Goal: Navigation & Orientation: Find specific page/section

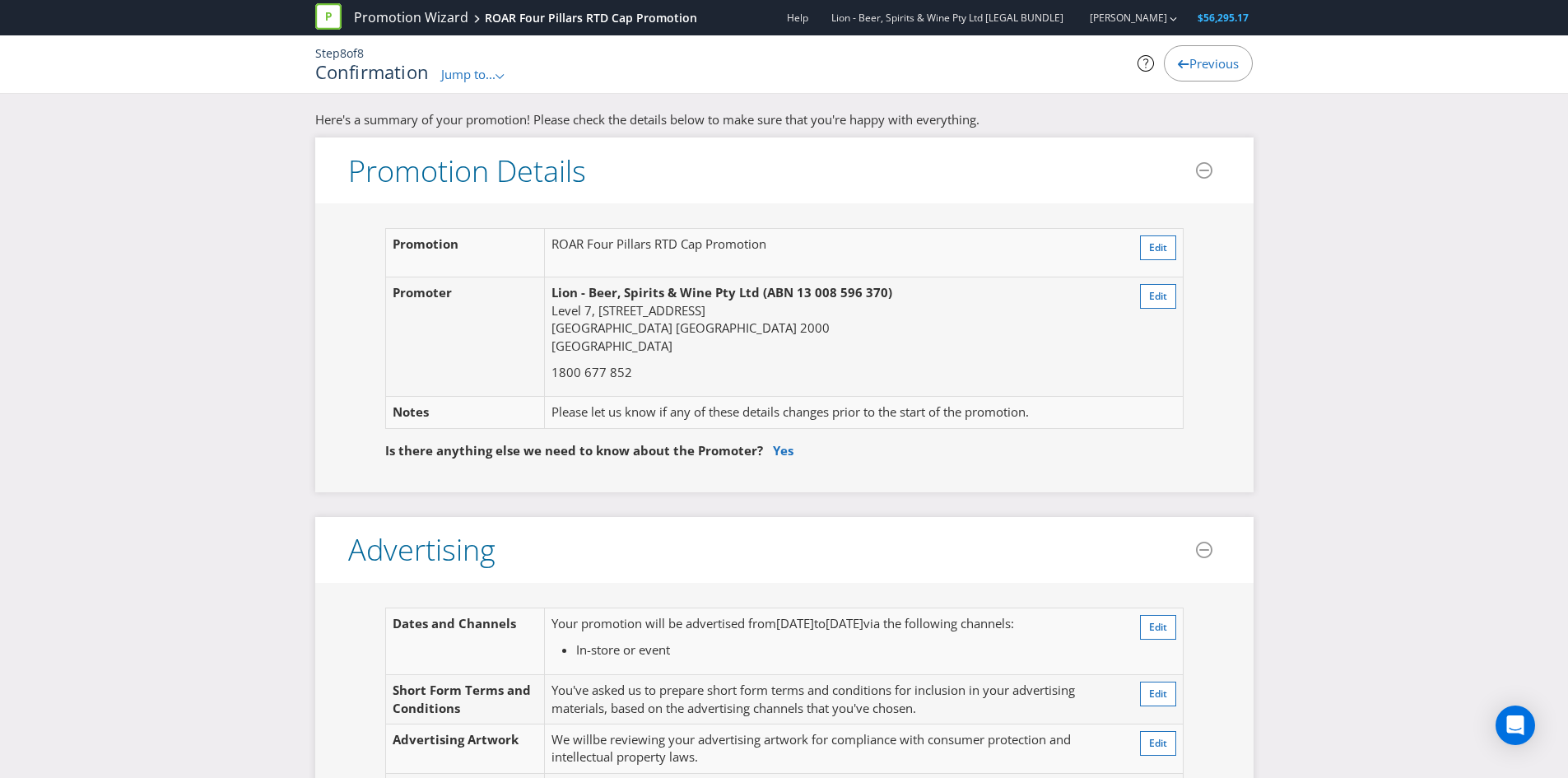
scroll to position [4807, 0]
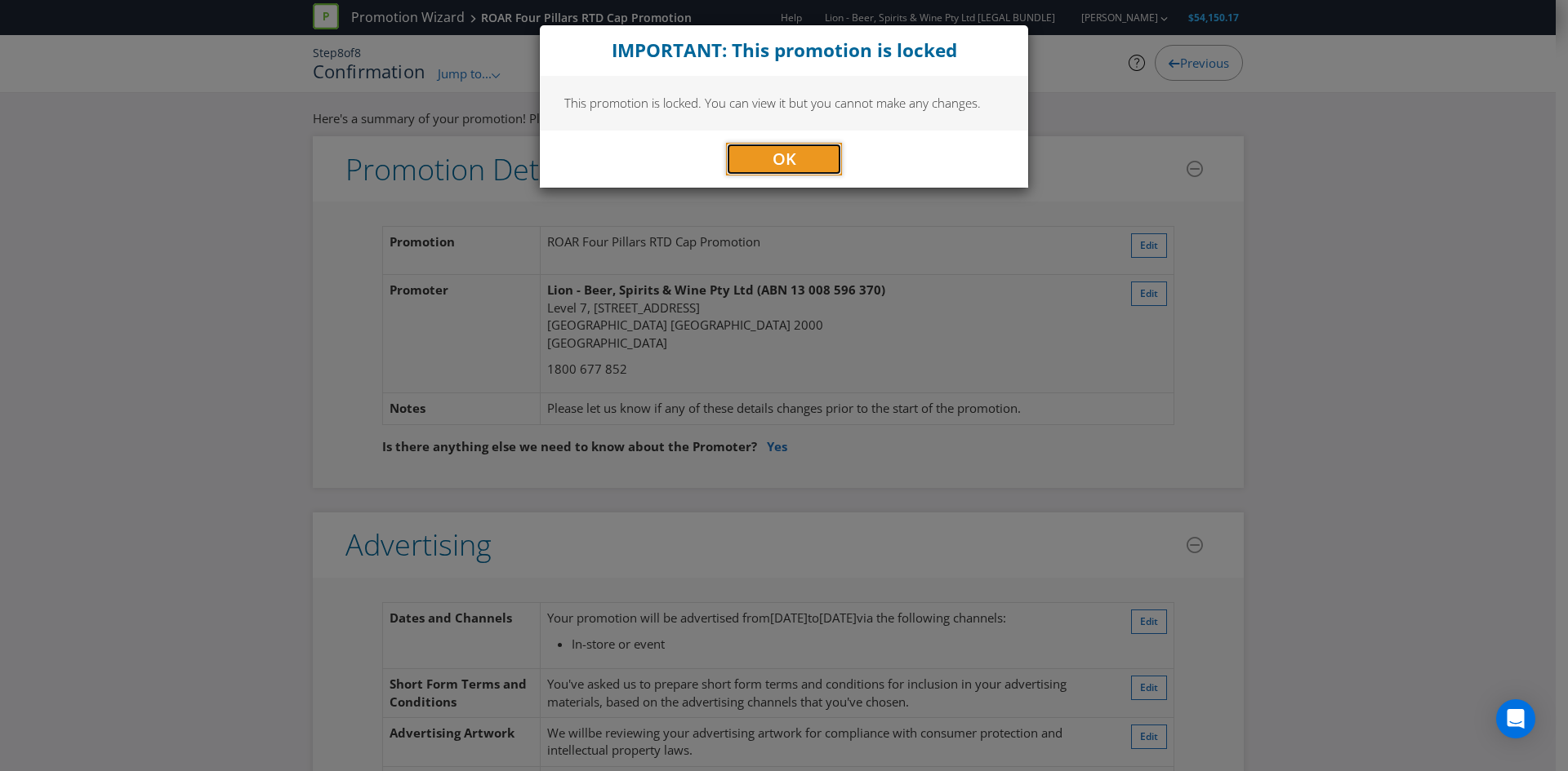
click at [755, 156] on button "OK" at bounding box center [783, 159] width 116 height 33
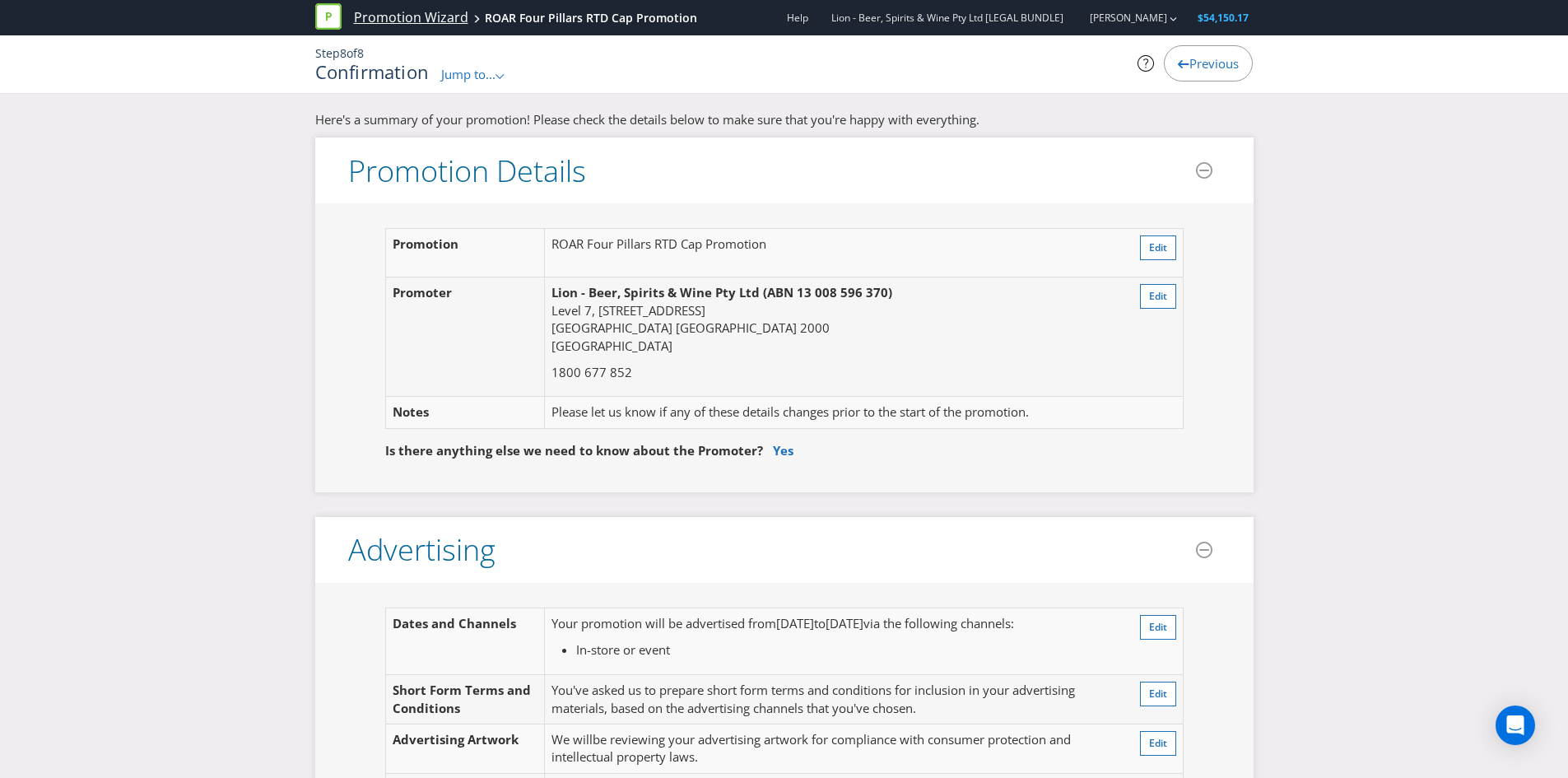
click at [391, 22] on link "Promotion Wizard" at bounding box center [411, 18] width 114 height 19
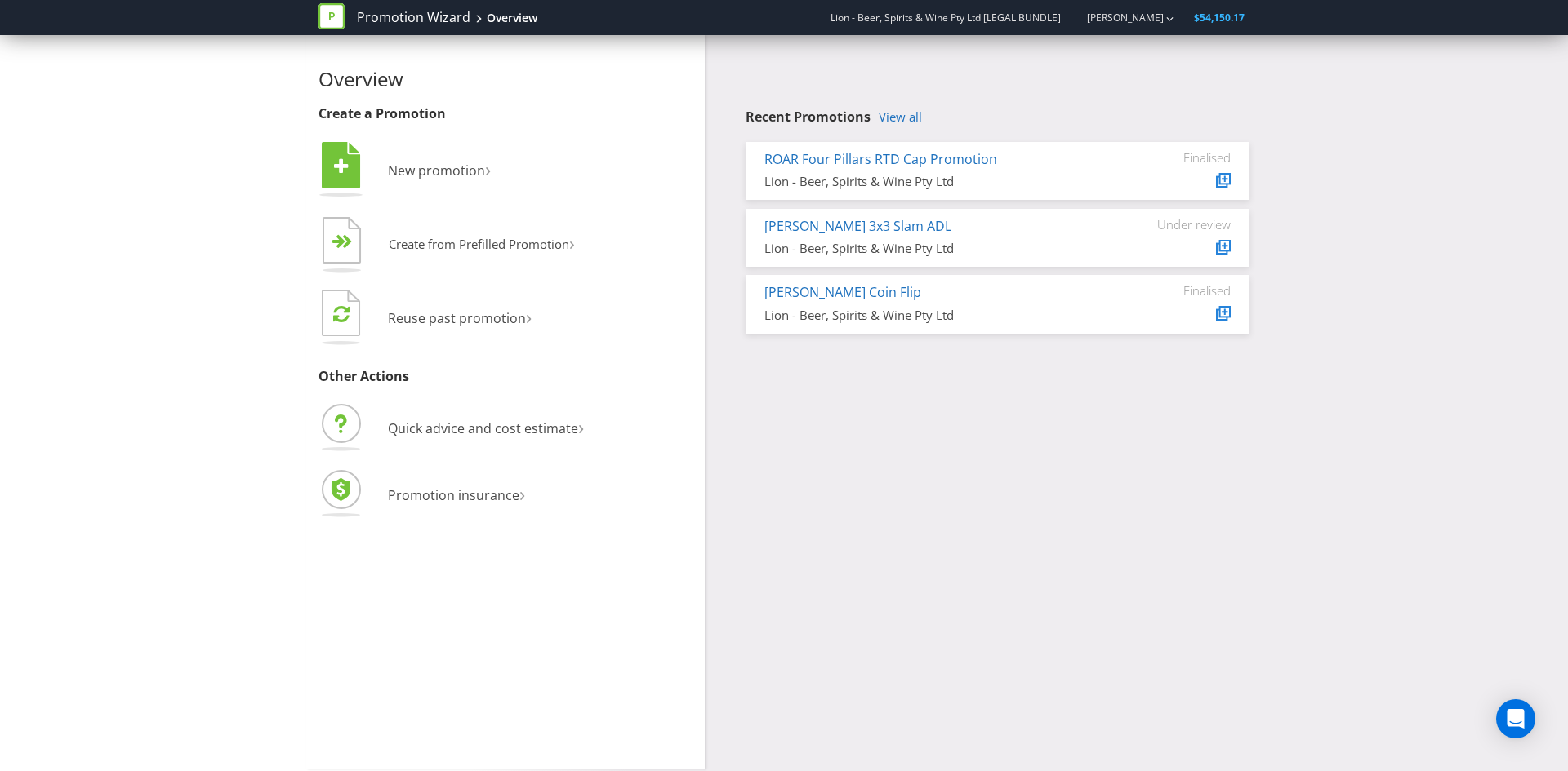
click at [329, 15] on icon at bounding box center [331, 16] width 26 height 26
click at [859, 14] on span "Lion - Beer, Spirits & Wine Pty Ltd [LEGAL BUNDLE]" at bounding box center [946, 18] width 230 height 14
click at [1105, 14] on link "[PERSON_NAME]" at bounding box center [1117, 18] width 93 height 14
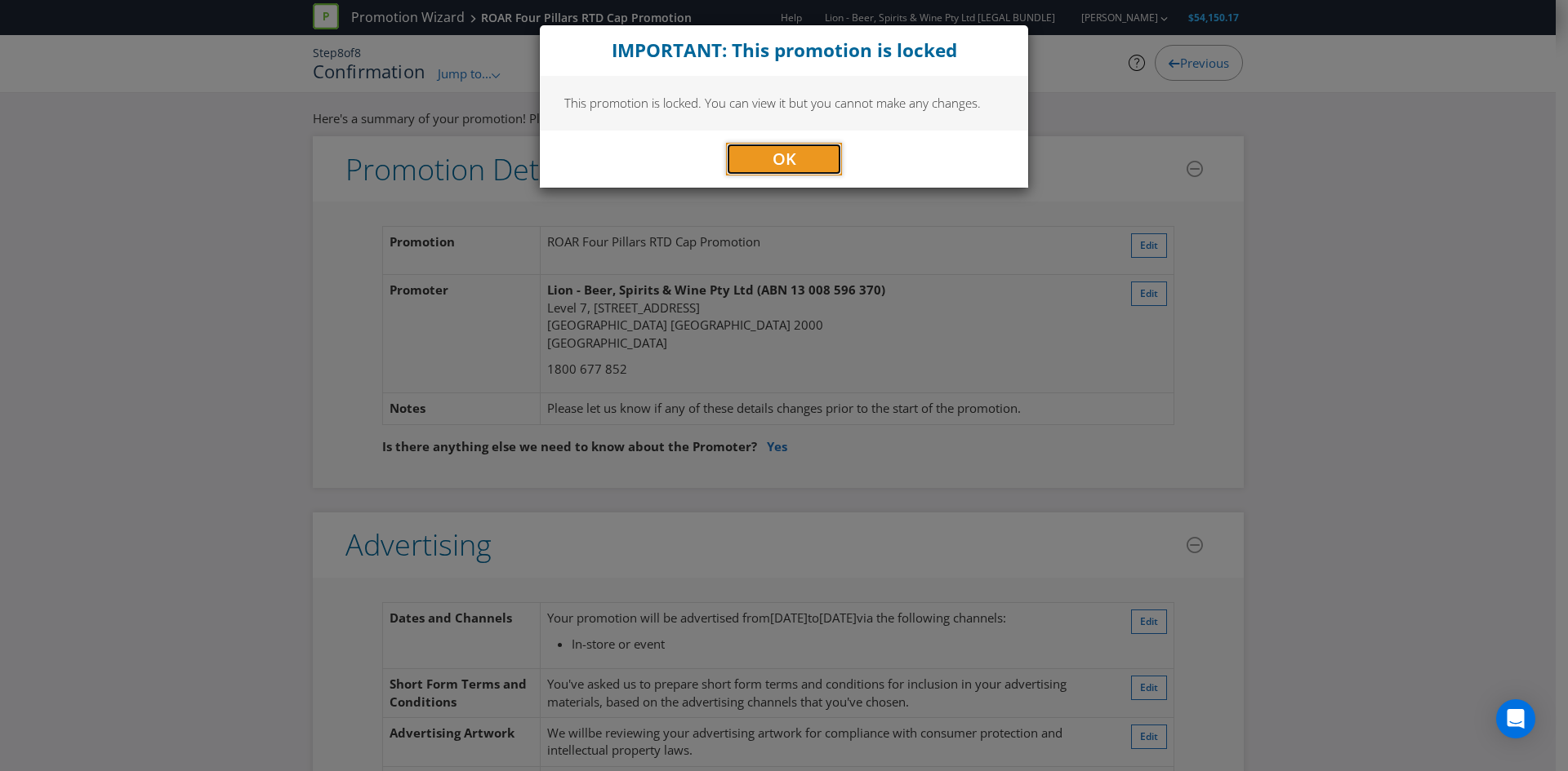
click at [775, 146] on button "OK" at bounding box center [783, 159] width 116 height 33
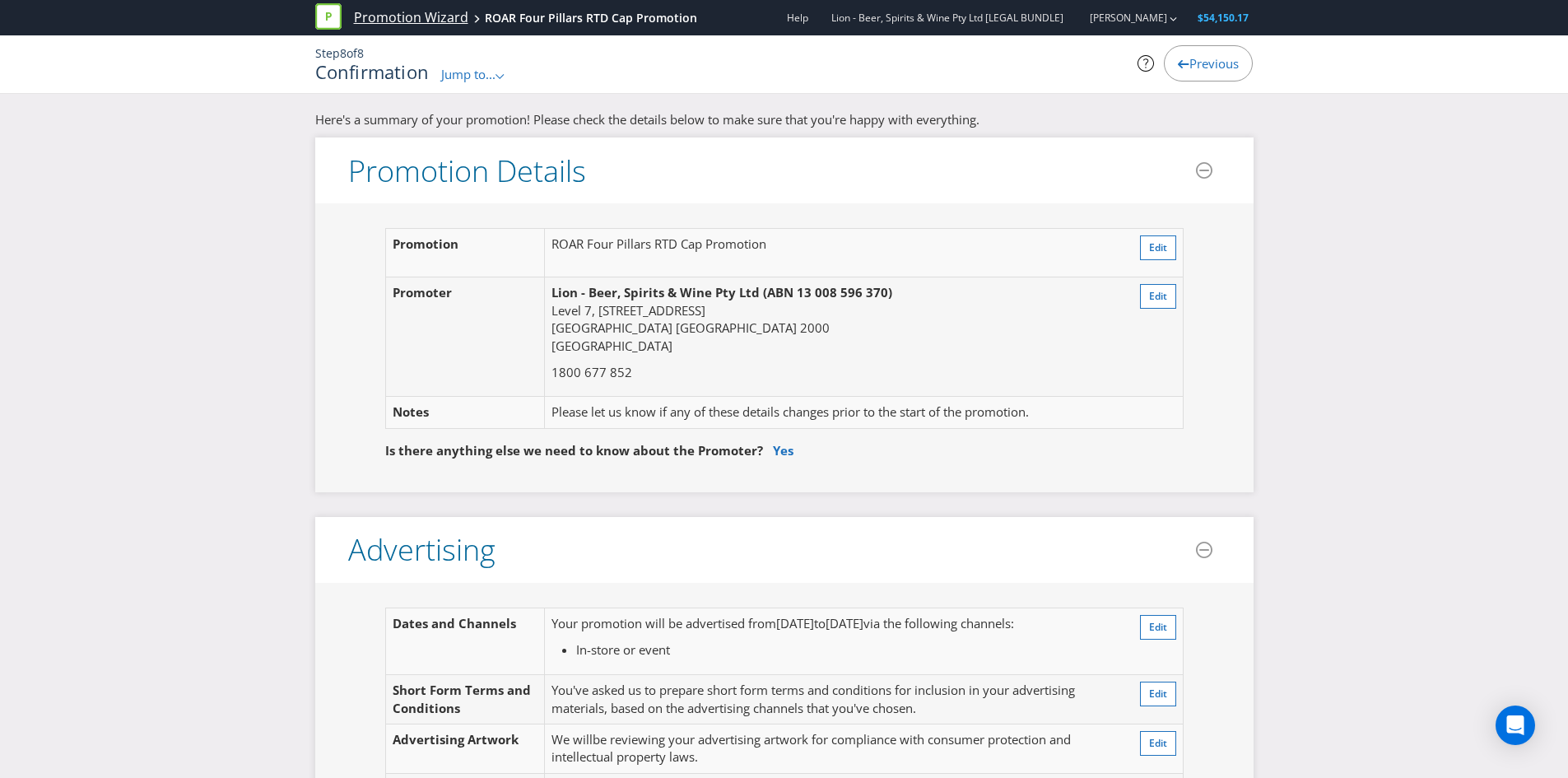
click at [423, 20] on link "Promotion Wizard" at bounding box center [411, 18] width 114 height 19
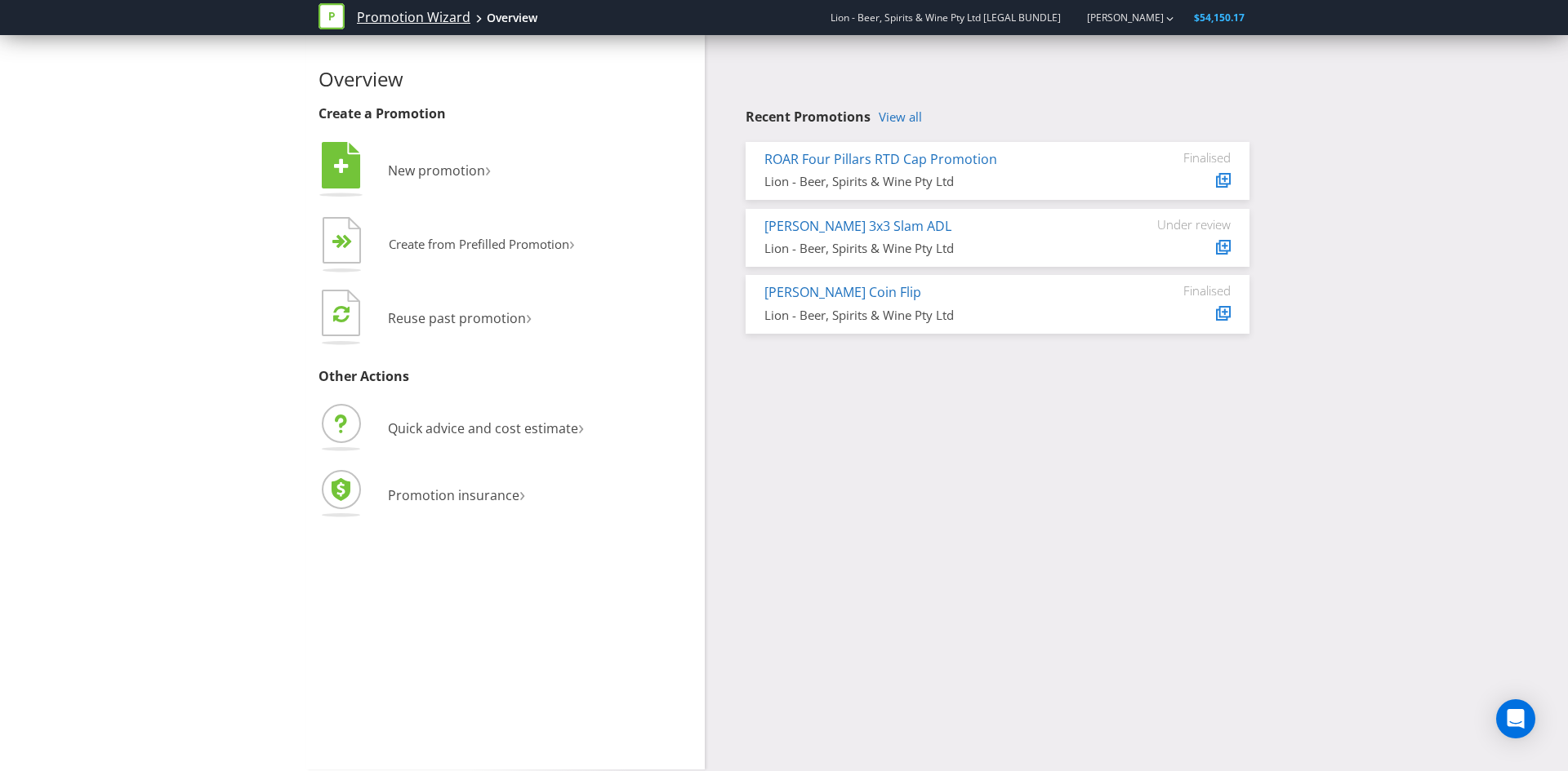
click at [406, 20] on link "Promotion Wizard" at bounding box center [413, 18] width 113 height 19
